Goal: Navigation & Orientation: Understand site structure

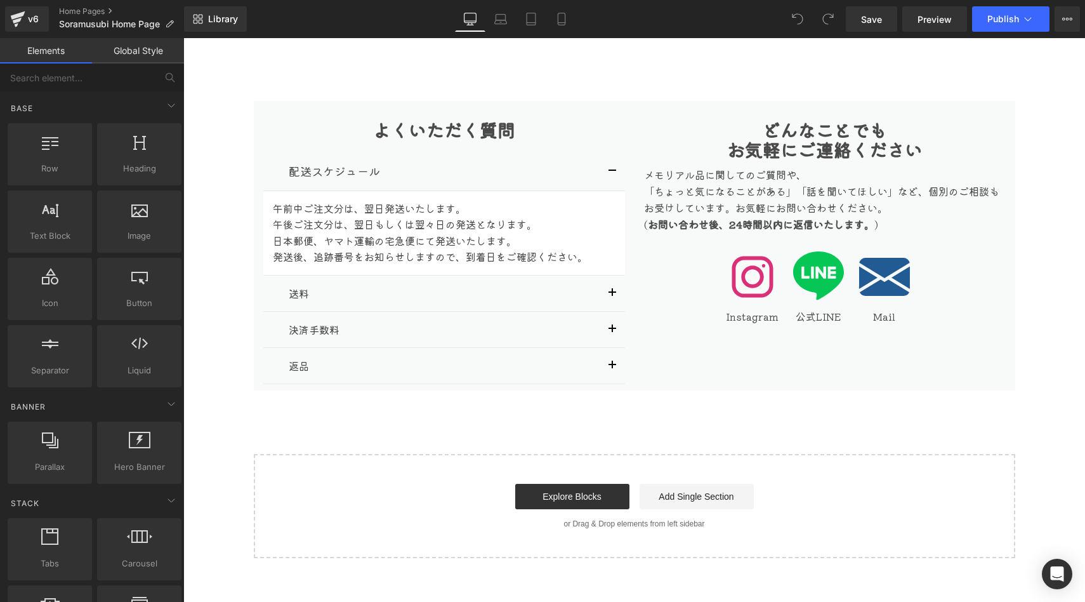
scroll to position [6320, 0]
click at [437, 591] on input "メール" at bounding box center [634, 609] width 851 height 37
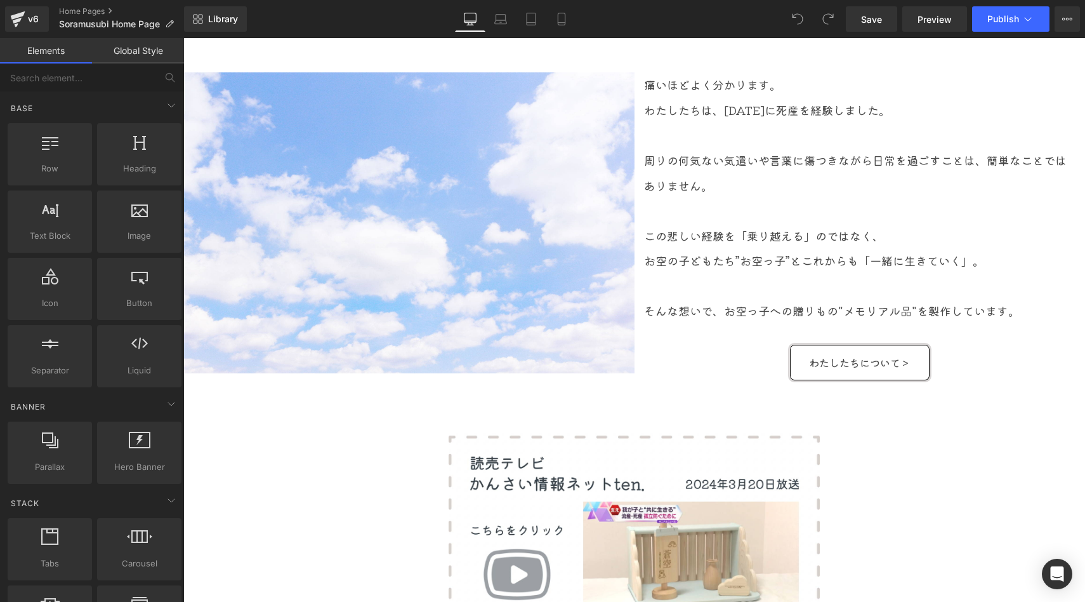
scroll to position [947, 0]
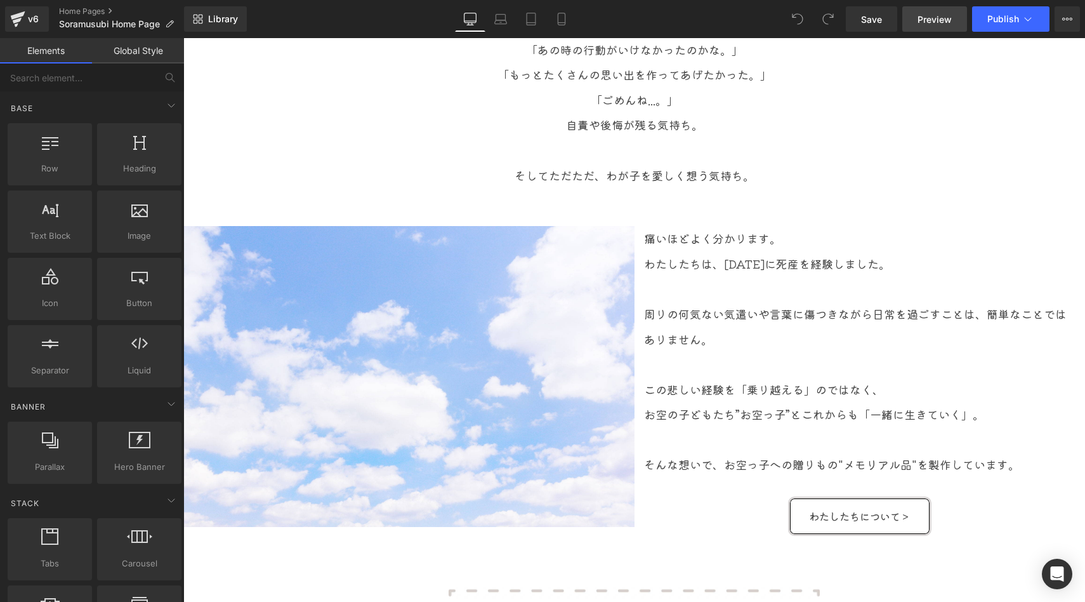
click at [930, 18] on span "Preview" at bounding box center [935, 19] width 34 height 13
click at [126, 54] on link "Global Style" at bounding box center [138, 50] width 92 height 25
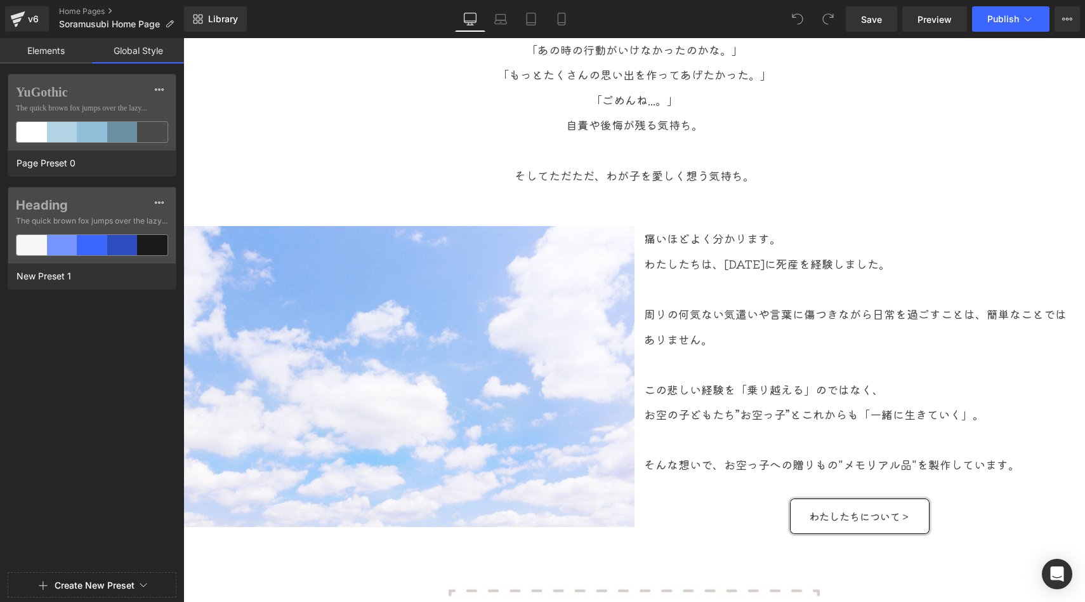
click at [55, 47] on link "Elements" at bounding box center [46, 50] width 92 height 25
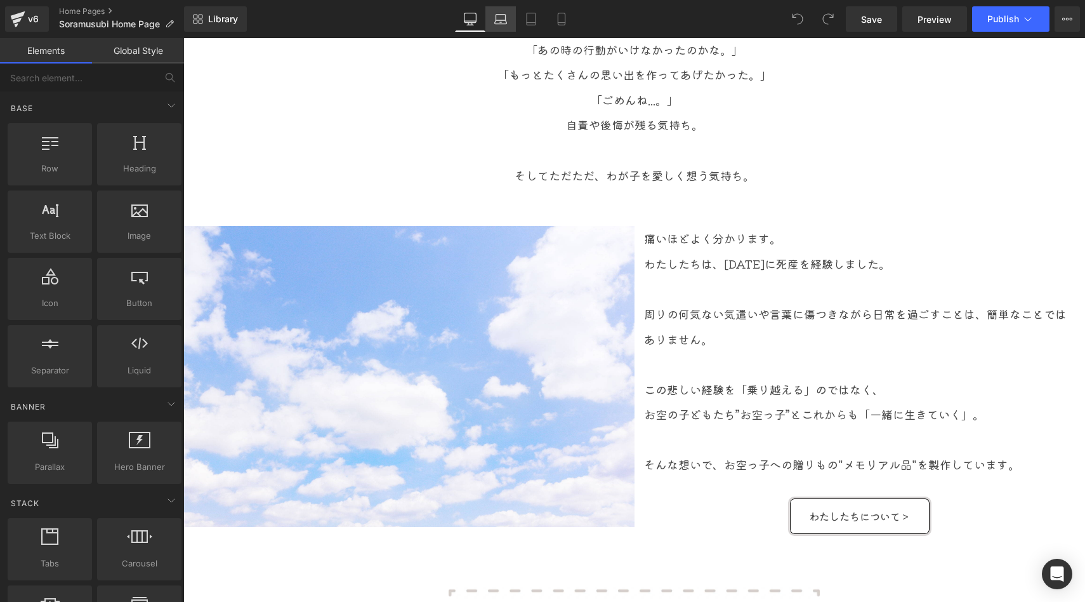
click at [495, 19] on icon at bounding box center [500, 19] width 13 height 13
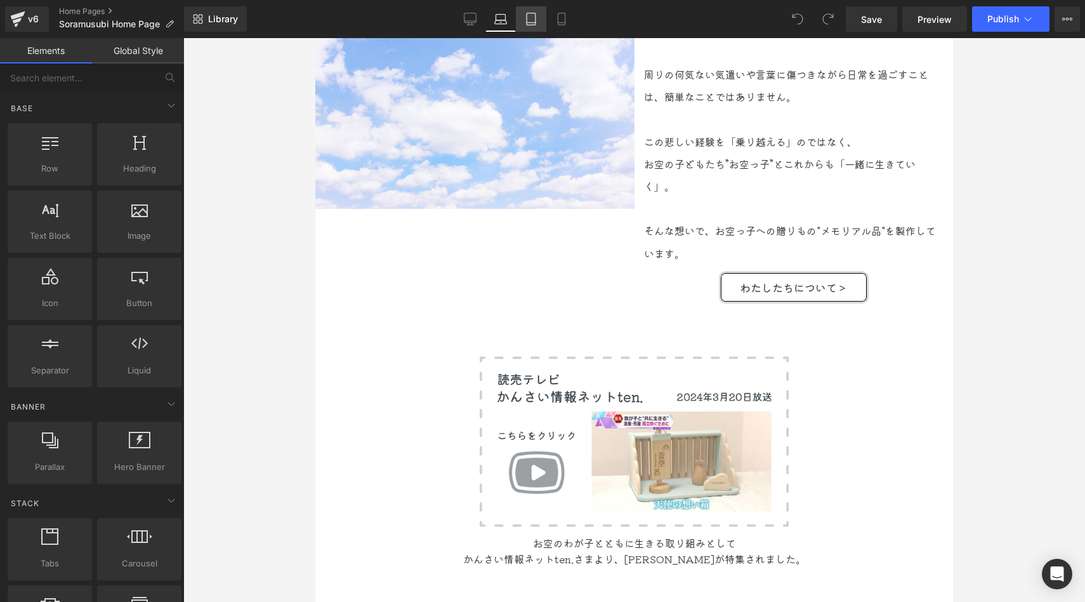
click at [525, 22] on icon at bounding box center [531, 19] width 13 height 13
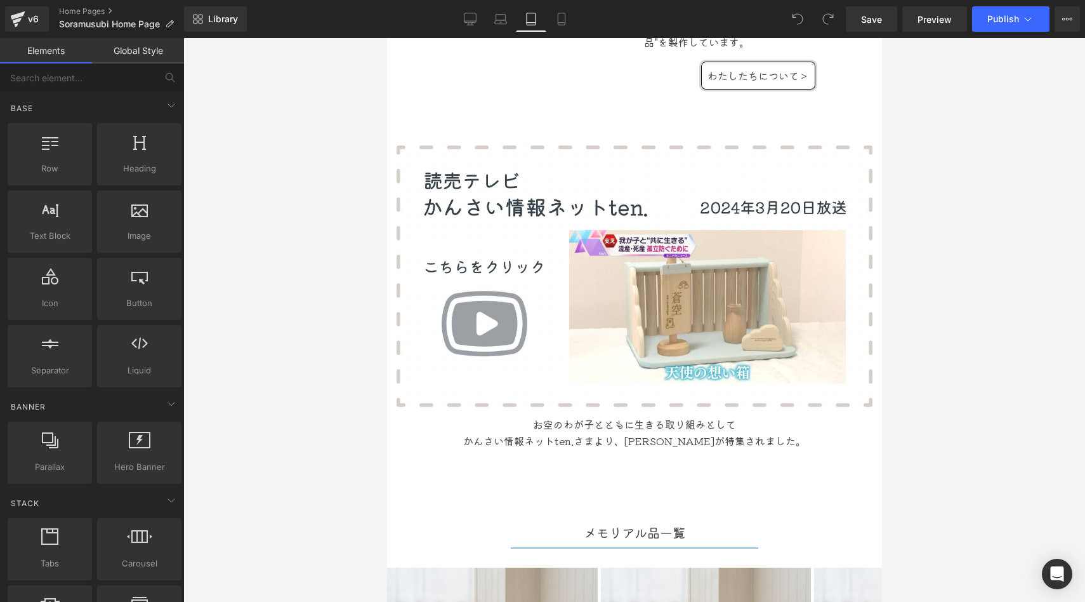
scroll to position [1098, 0]
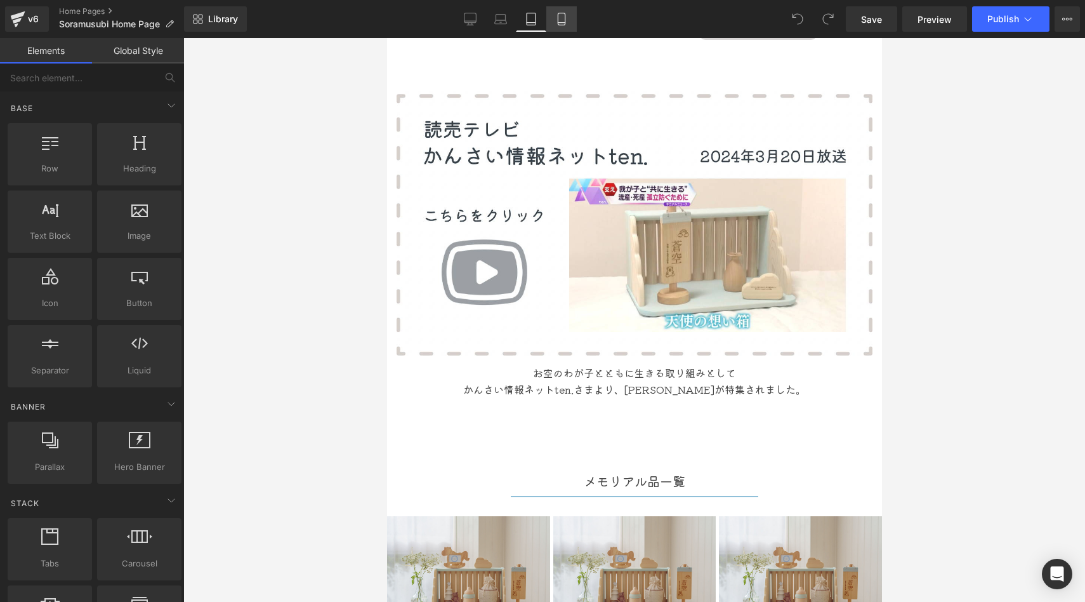
click at [554, 25] on link "Mobile" at bounding box center [561, 18] width 30 height 25
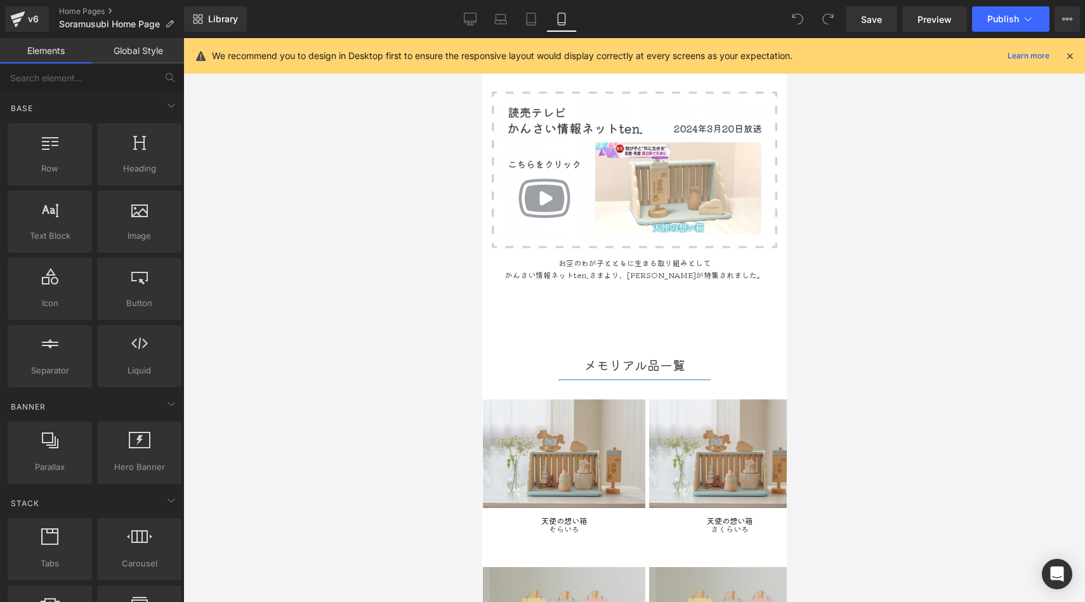
scroll to position [1123, 0]
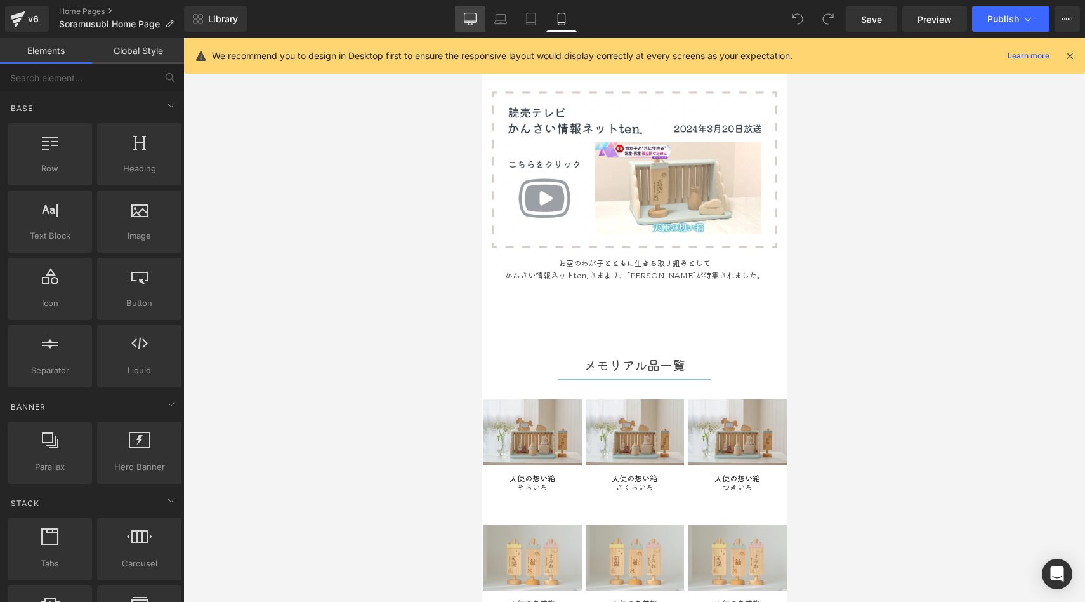
click at [466, 28] on link "Desktop" at bounding box center [470, 18] width 30 height 25
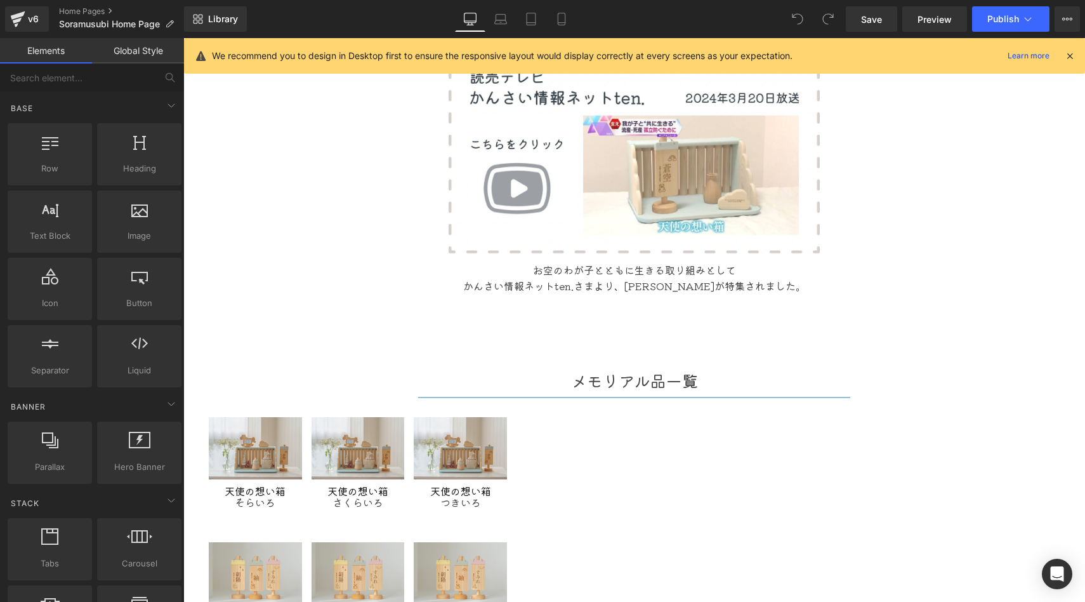
scroll to position [1487, 0]
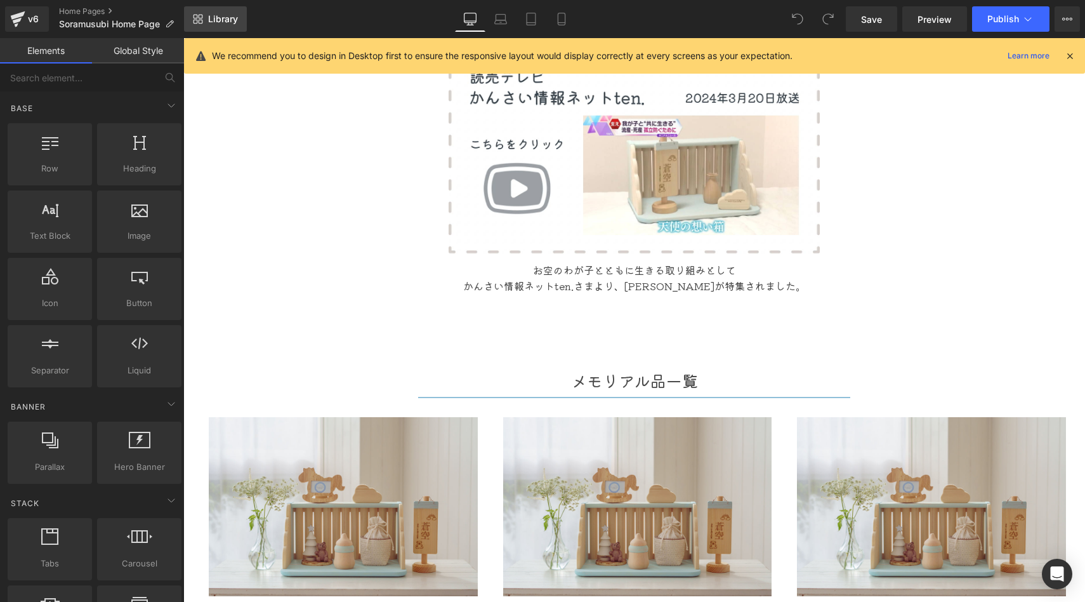
click at [221, 23] on span "Library" at bounding box center [223, 18] width 30 height 11
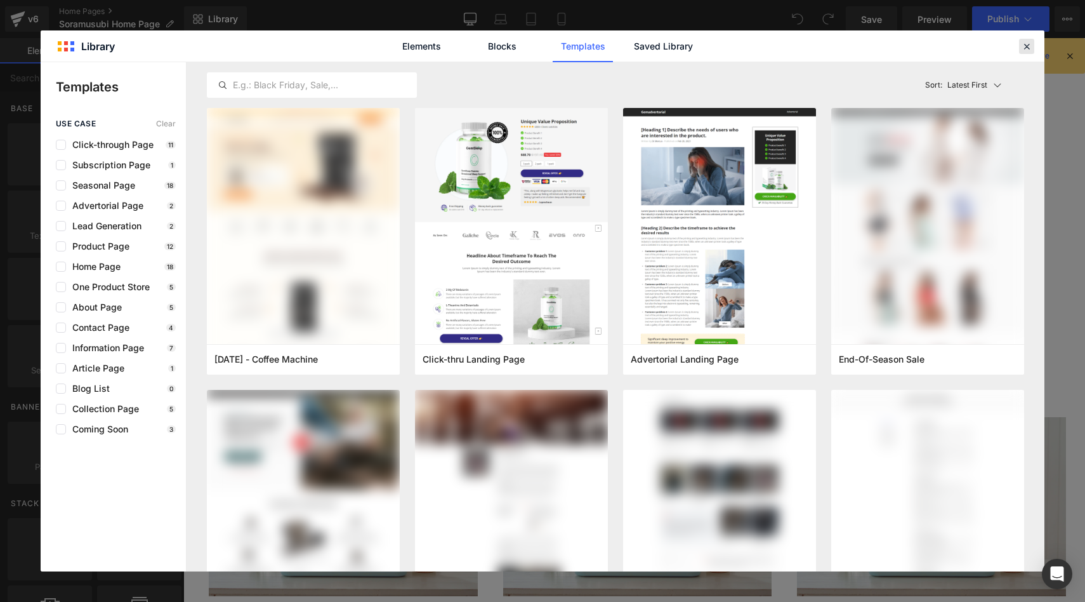
click at [1030, 49] on icon at bounding box center [1026, 46] width 11 height 11
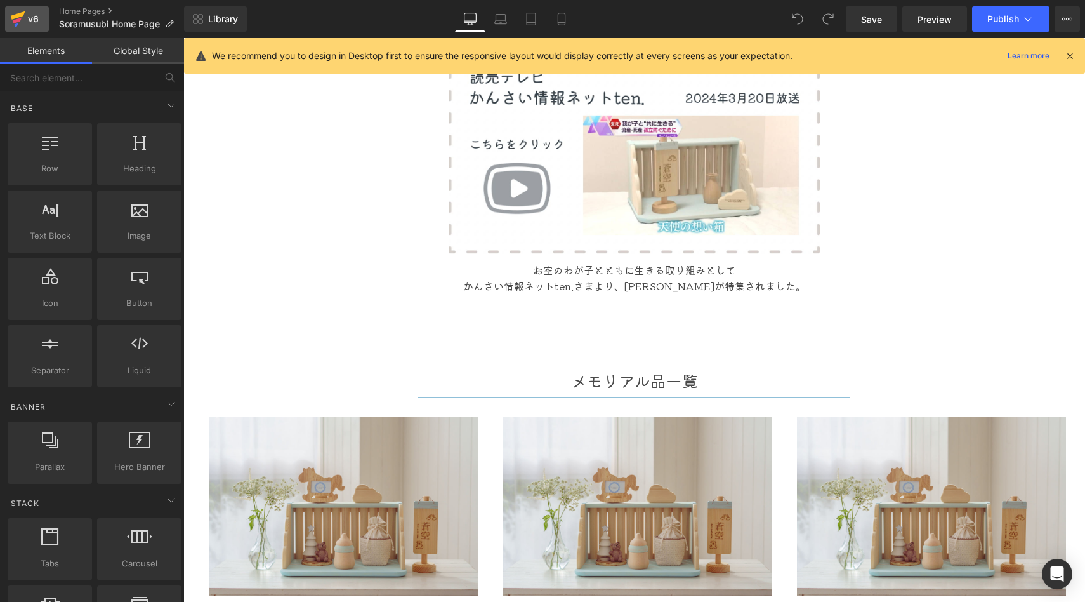
click at [23, 16] on icon at bounding box center [17, 19] width 15 height 32
